Goal: Navigation & Orientation: Find specific page/section

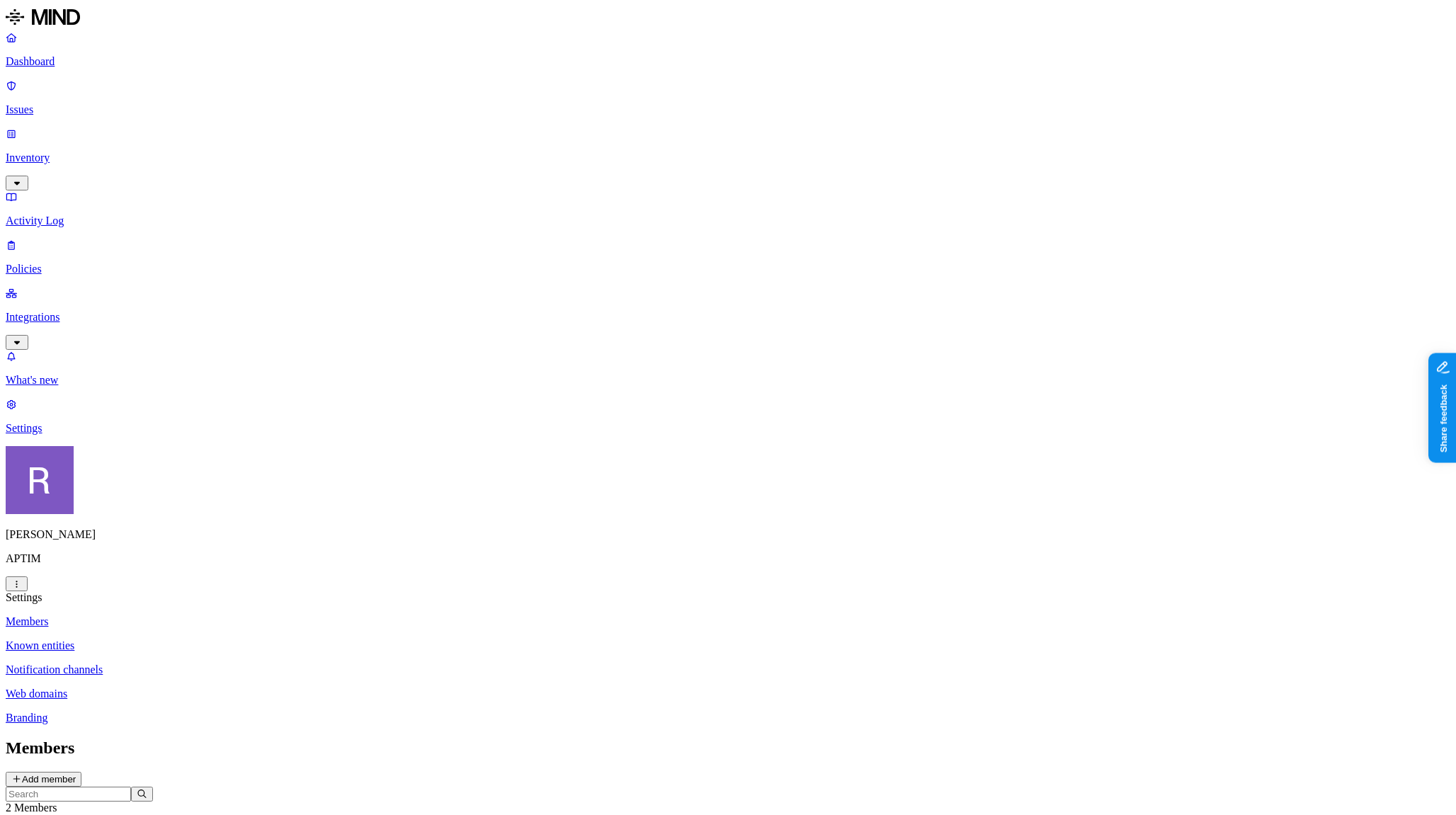
click at [66, 68] on p "Dashboard" at bounding box center [728, 61] width 1445 height 13
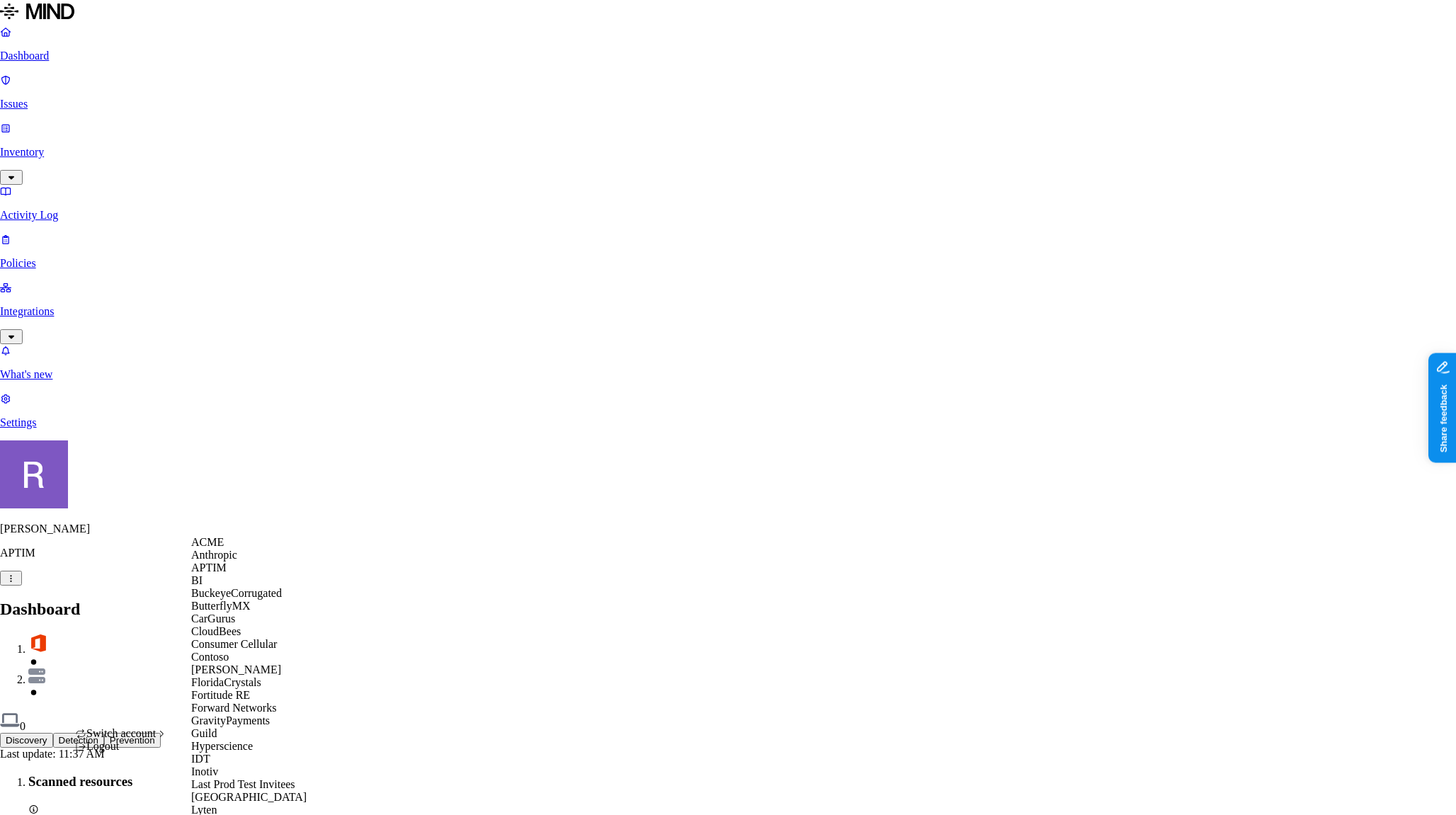
click at [219, 548] on span "ACME" at bounding box center [207, 542] width 33 height 12
